Goal: Find specific page/section: Find specific page/section

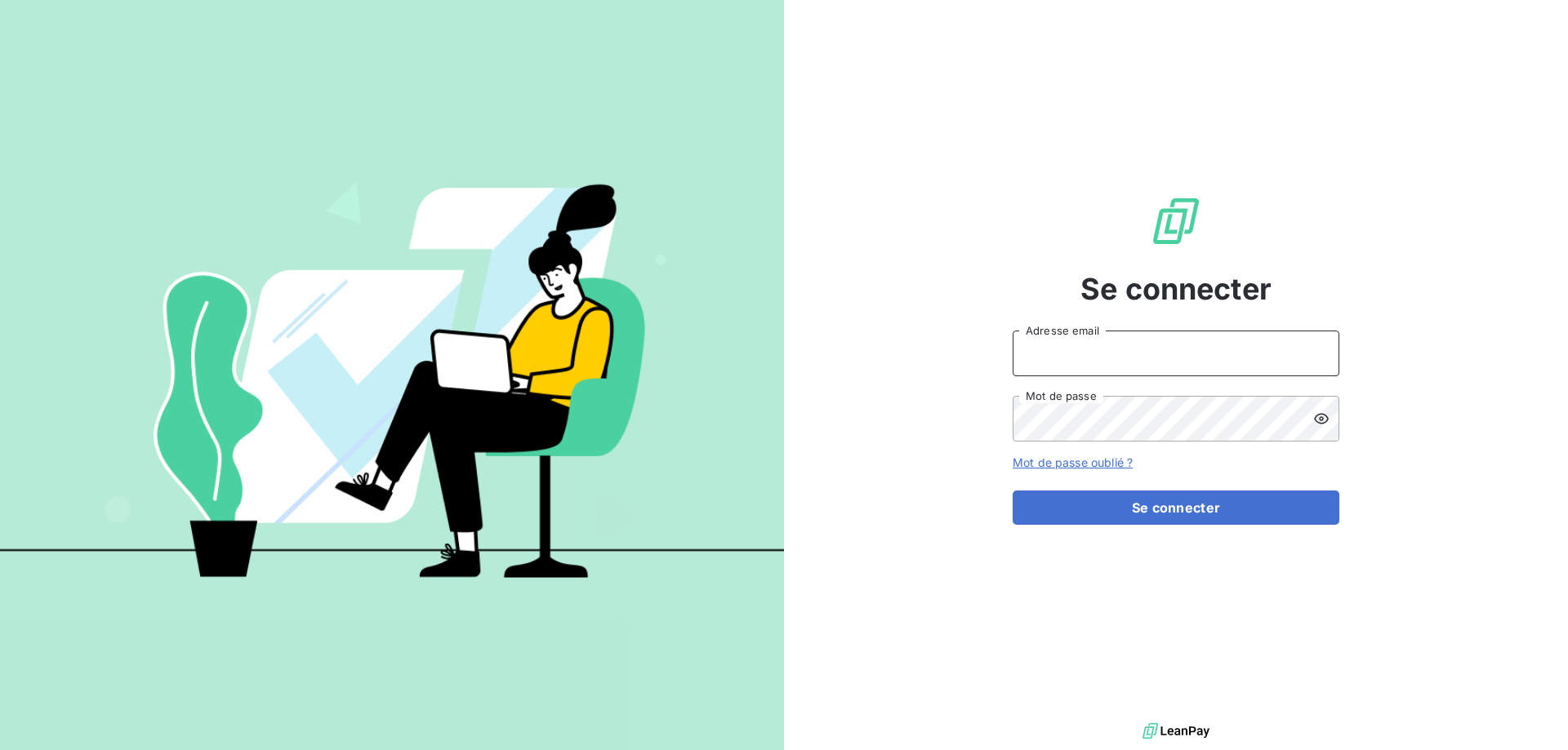
click at [1088, 351] on input "Adresse email" at bounding box center [1175, 354] width 326 height 45
type input "[PERSON_NAME][EMAIL_ADDRESS][DOMAIN_NAME]"
click at [1012, 491] on button "Se connecter" at bounding box center [1175, 508] width 326 height 34
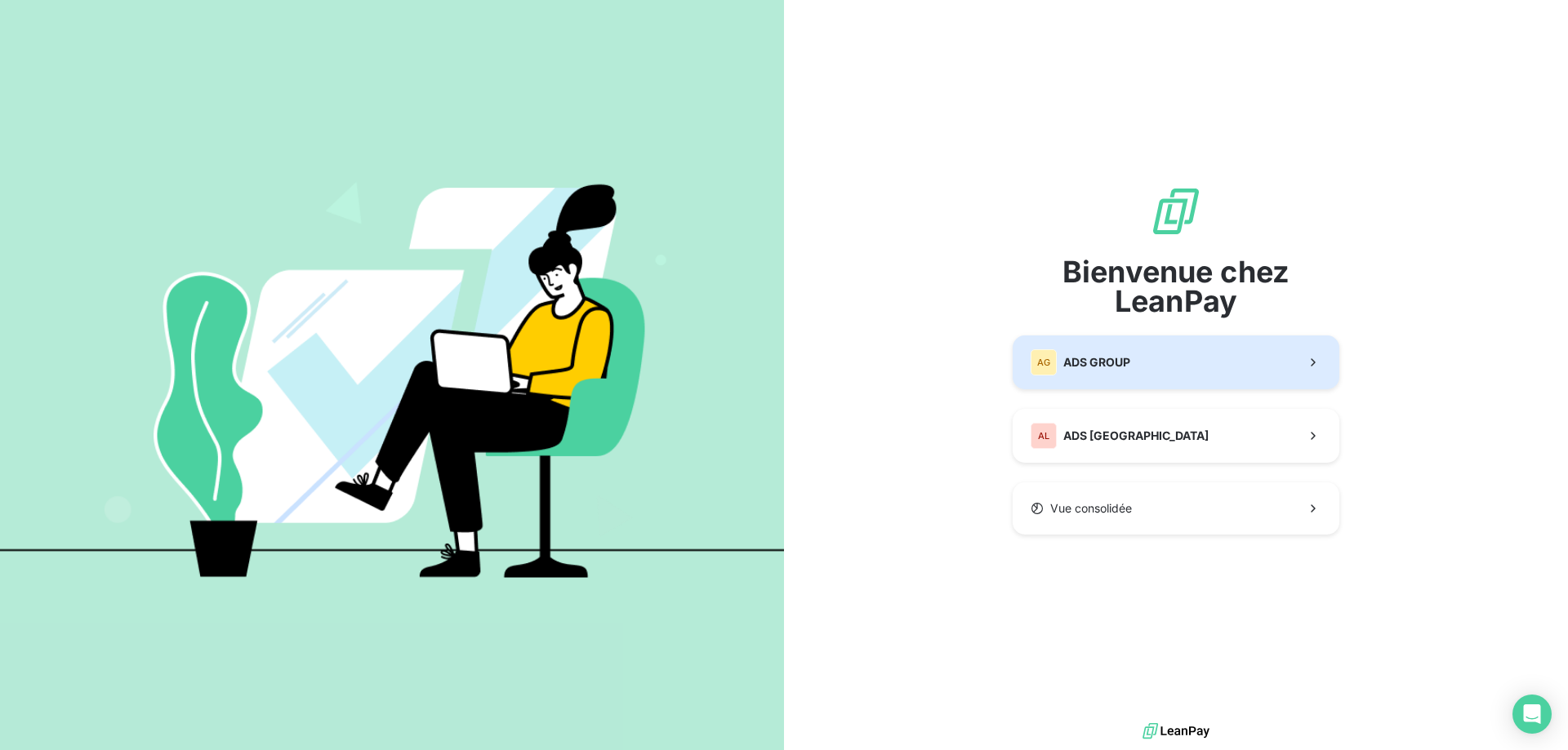
click at [1108, 363] on span "ADS GROUP" at bounding box center [1097, 363] width 67 height 17
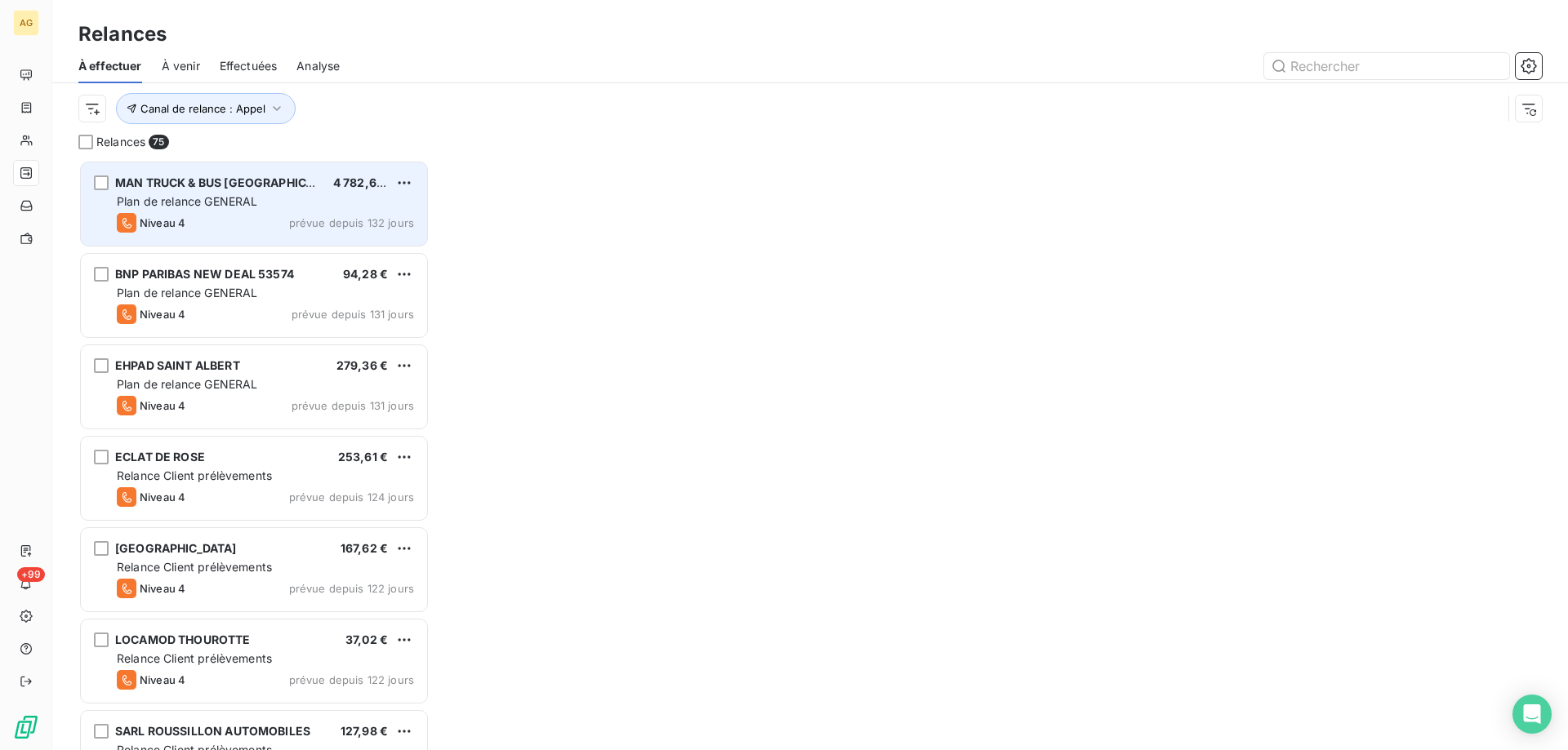
scroll to position [579, 339]
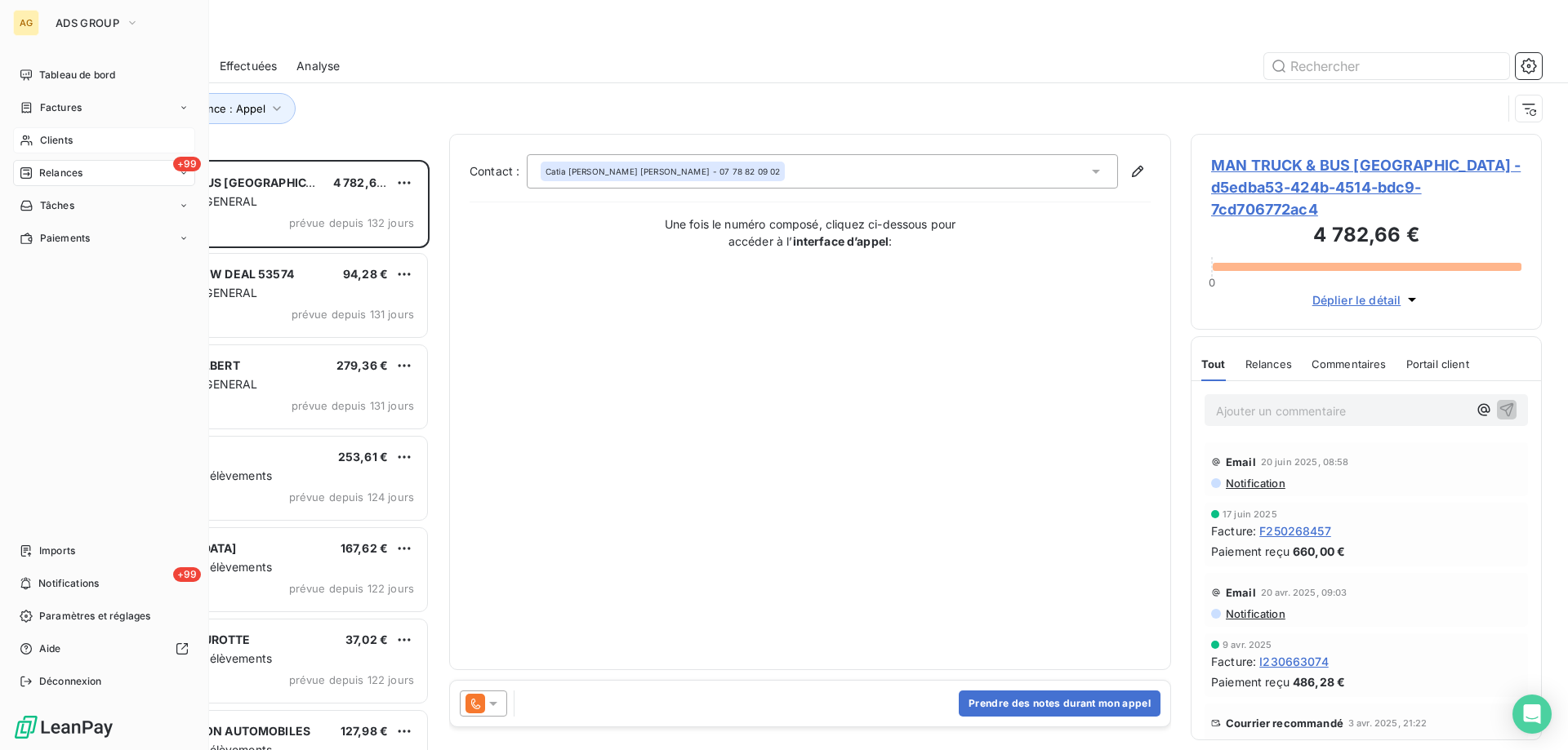
click at [61, 146] on span "Clients" at bounding box center [56, 140] width 33 height 15
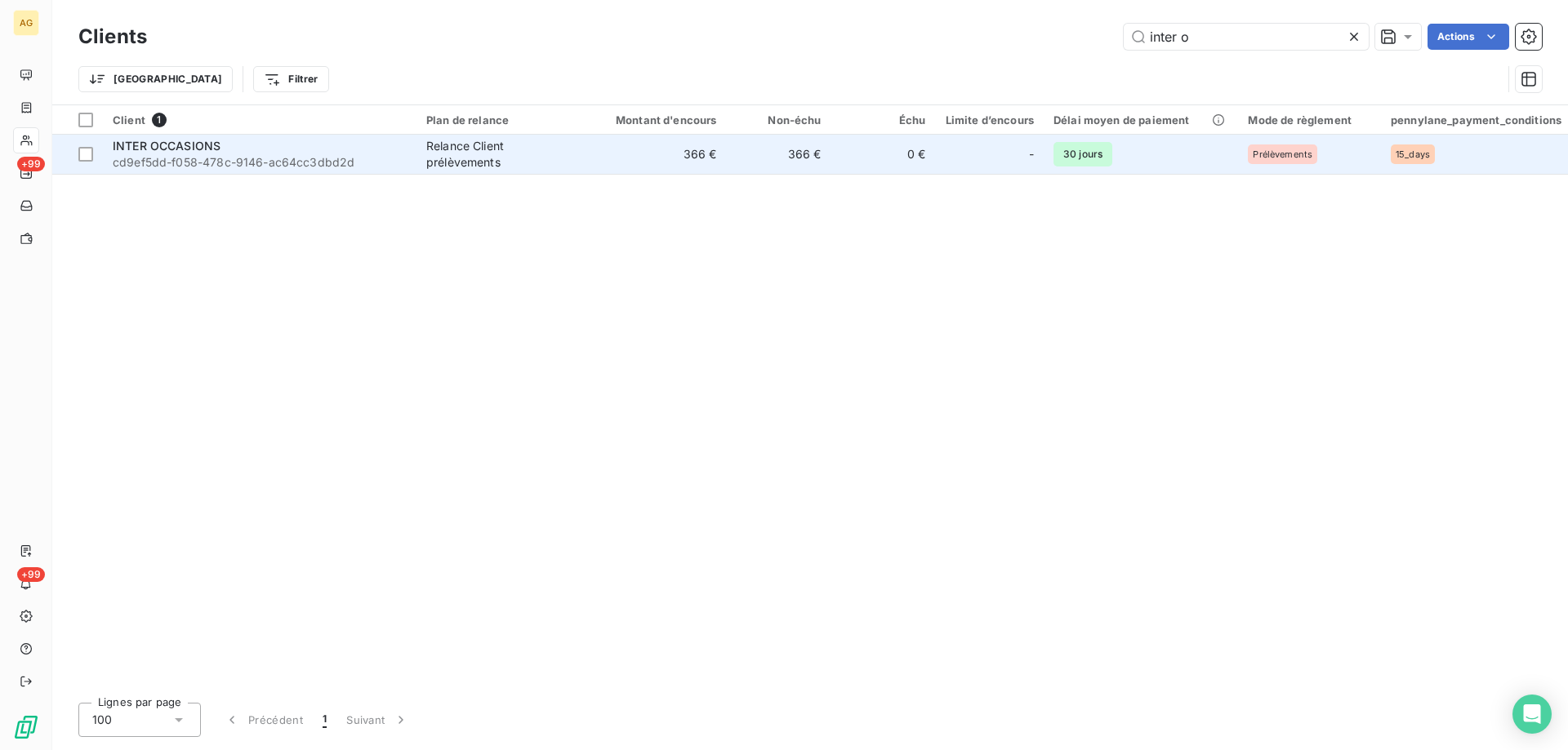
type input "inter o"
click at [218, 160] on span "cd9ef5dd-f058-478c-9146-ac64cc3dbd2d" at bounding box center [259, 163] width 294 height 17
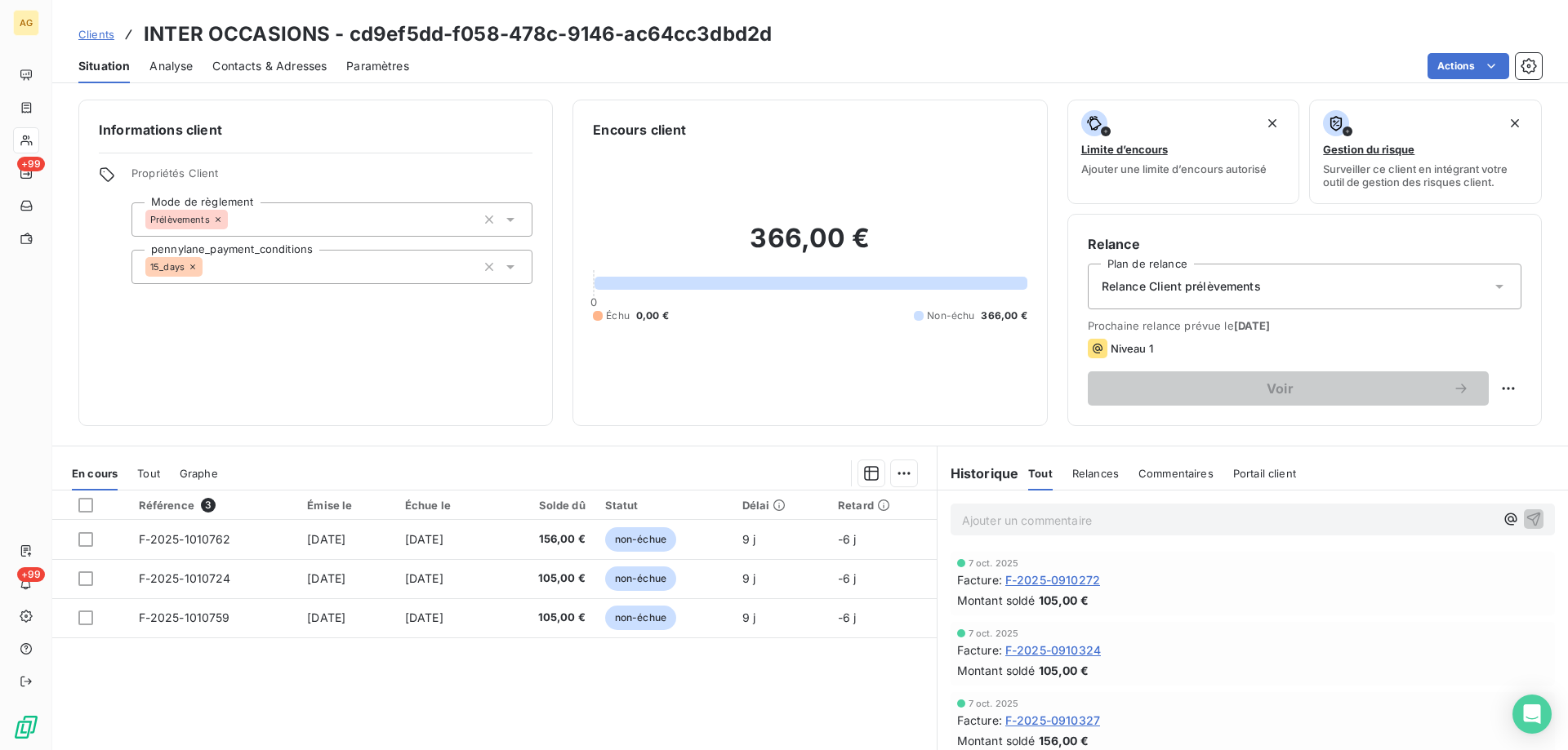
click at [140, 469] on span "Tout" at bounding box center [148, 473] width 23 height 13
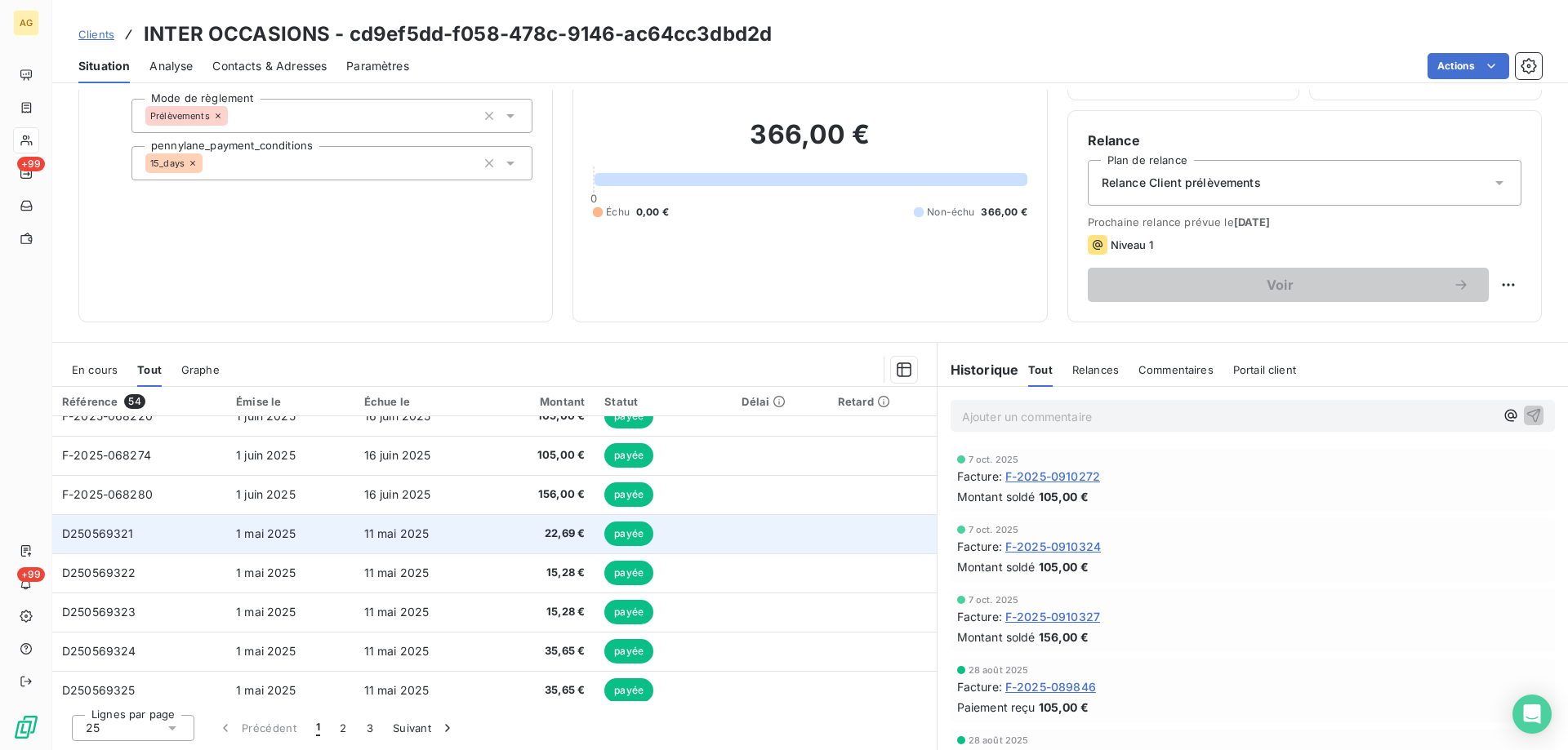
scroll to position [572, 0]
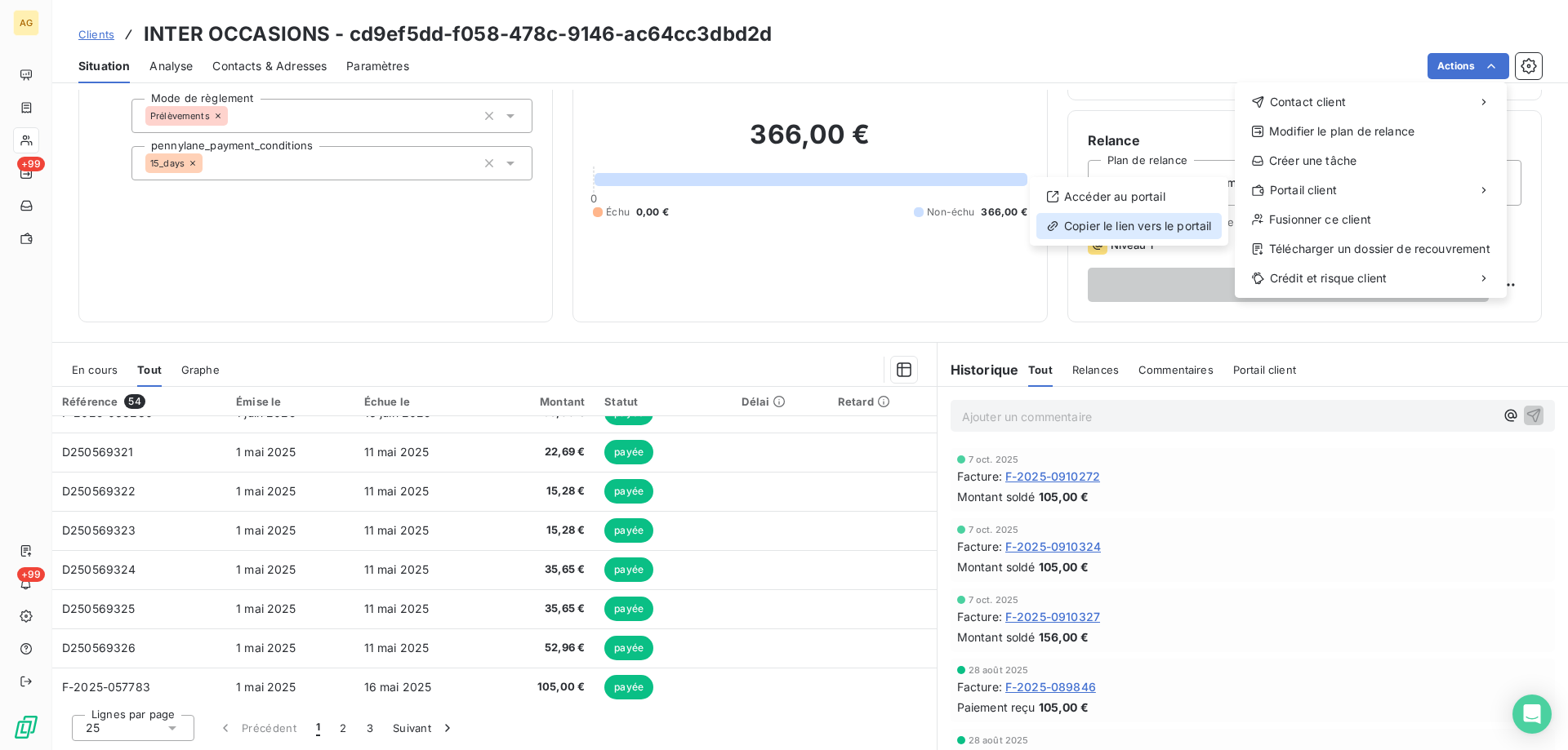
click at [1165, 218] on div "Copier le lien vers le portail" at bounding box center [1128, 226] width 185 height 27
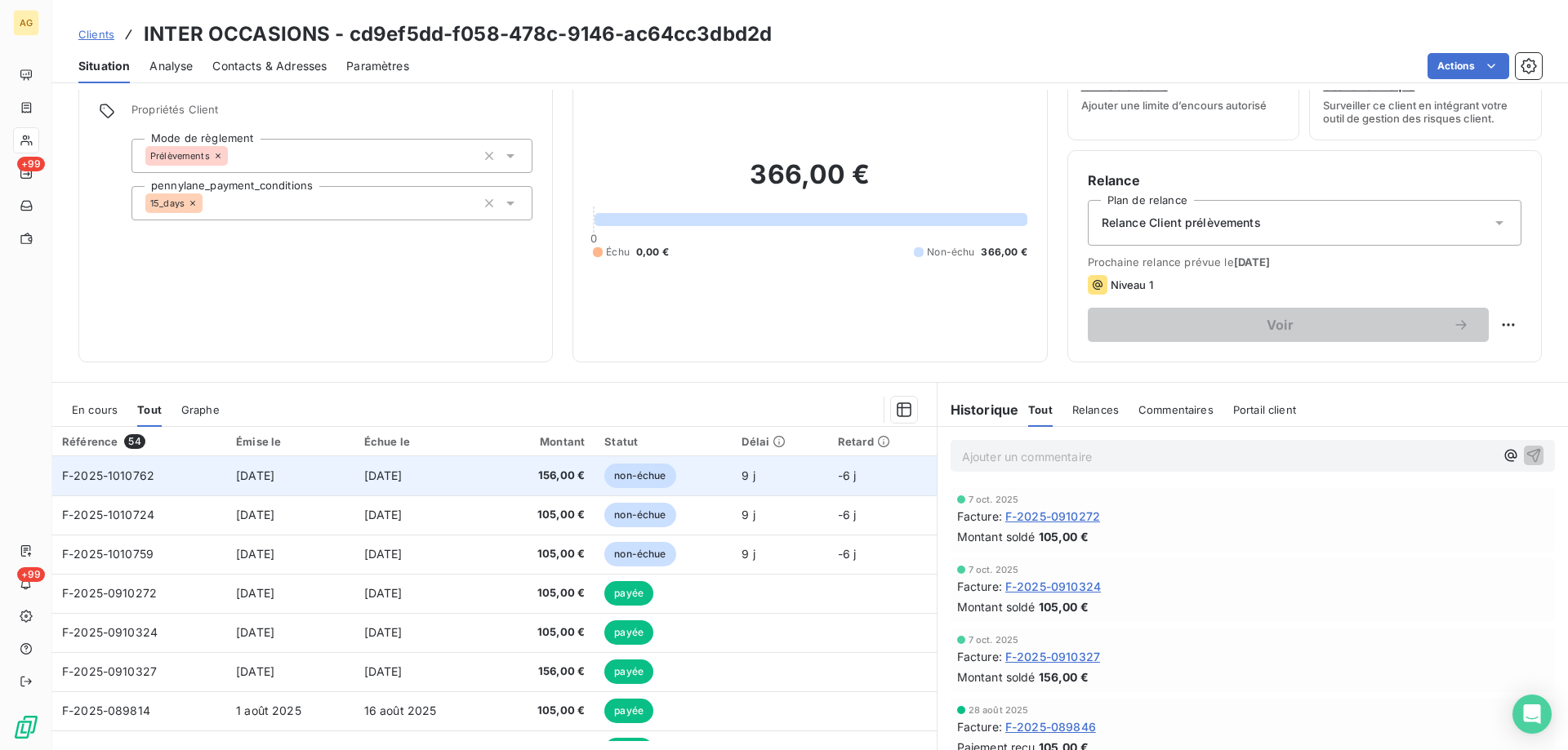
scroll to position [0, 0]
